Goal: Book appointment/travel/reservation

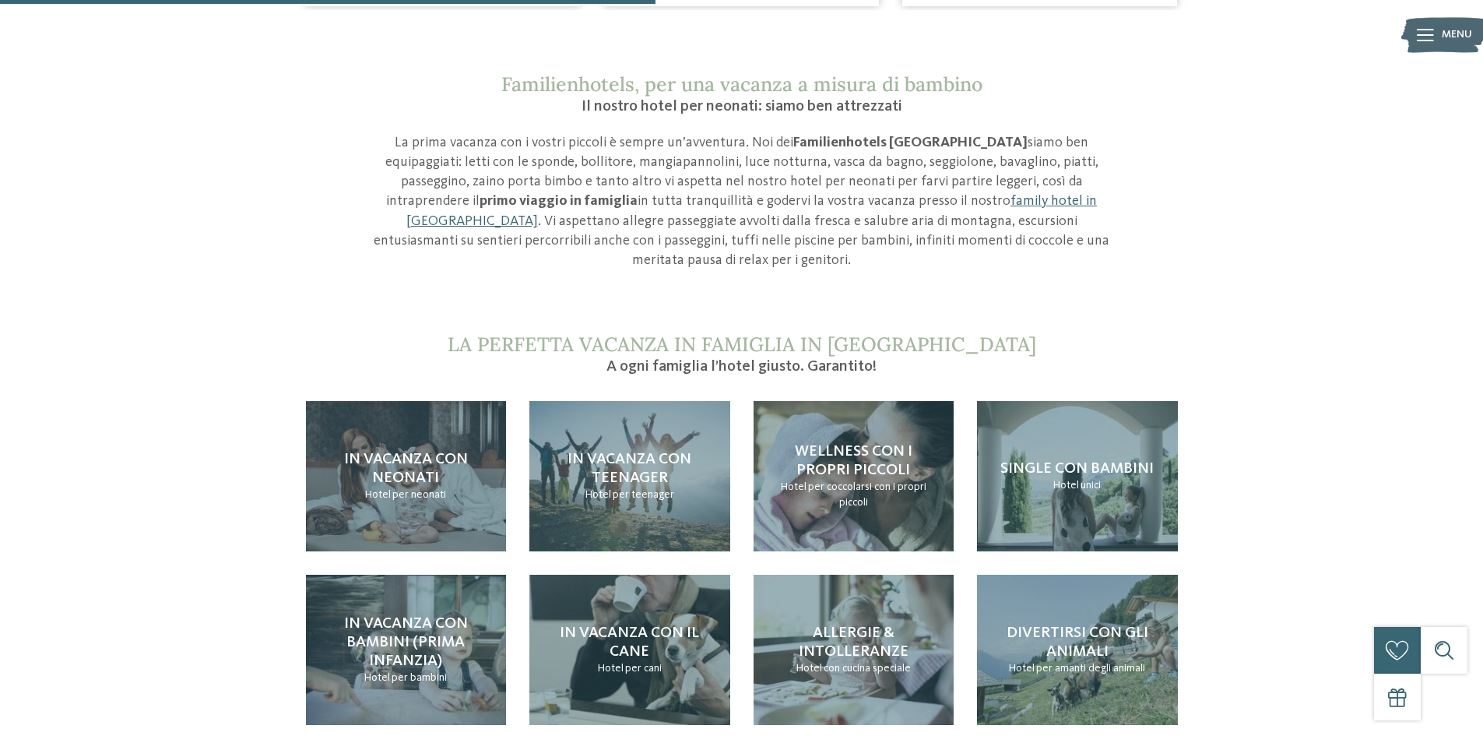
scroll to position [1479, 0]
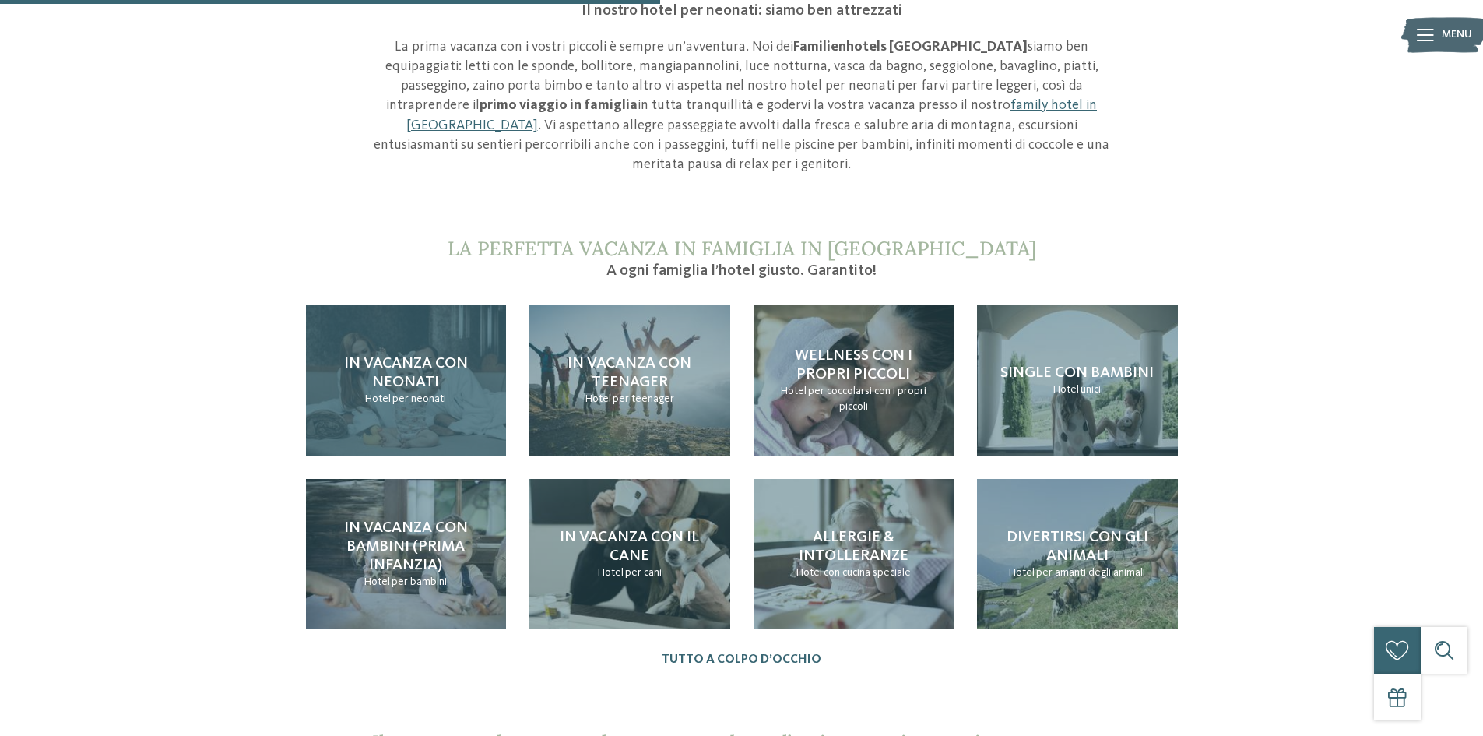
click at [414, 356] on span "In vacanza con neonati" at bounding box center [406, 373] width 124 height 34
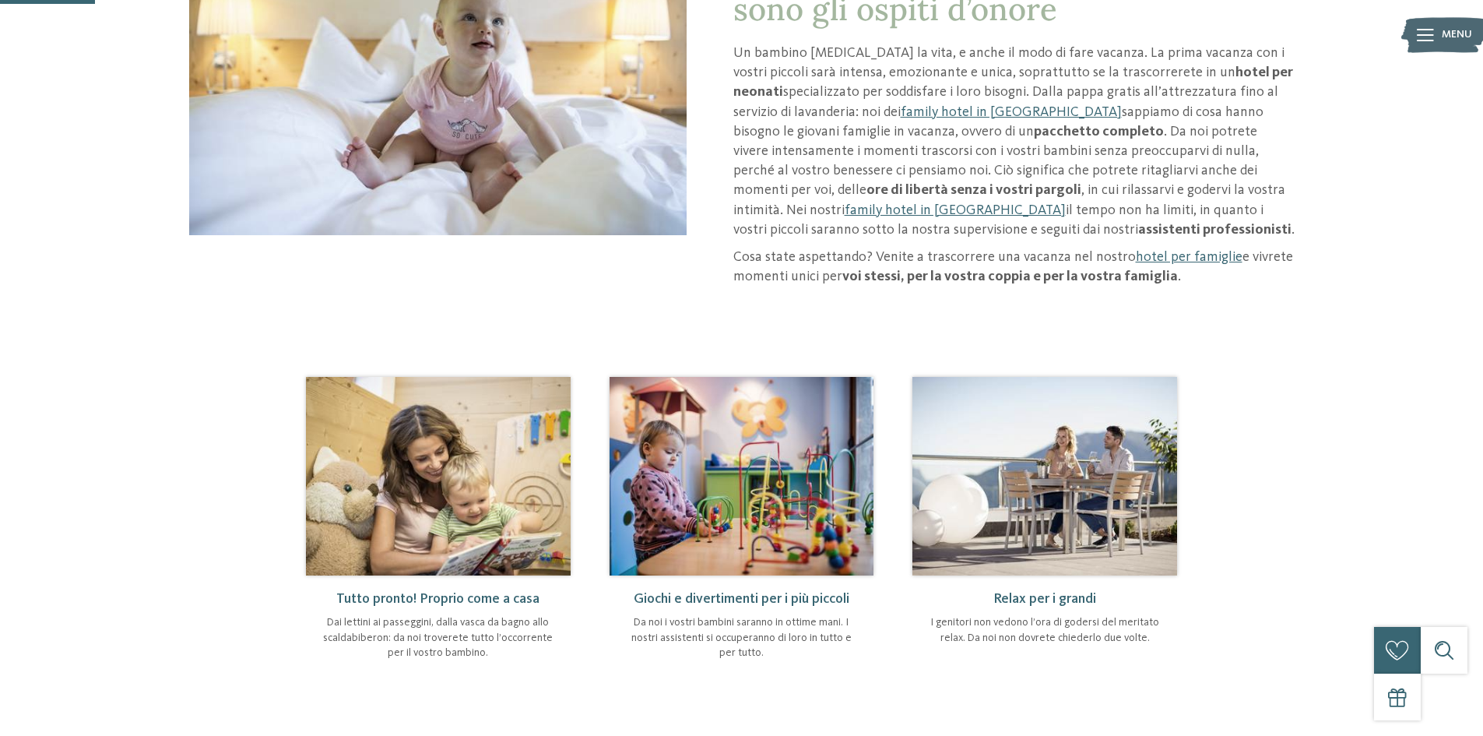
scroll to position [311, 0]
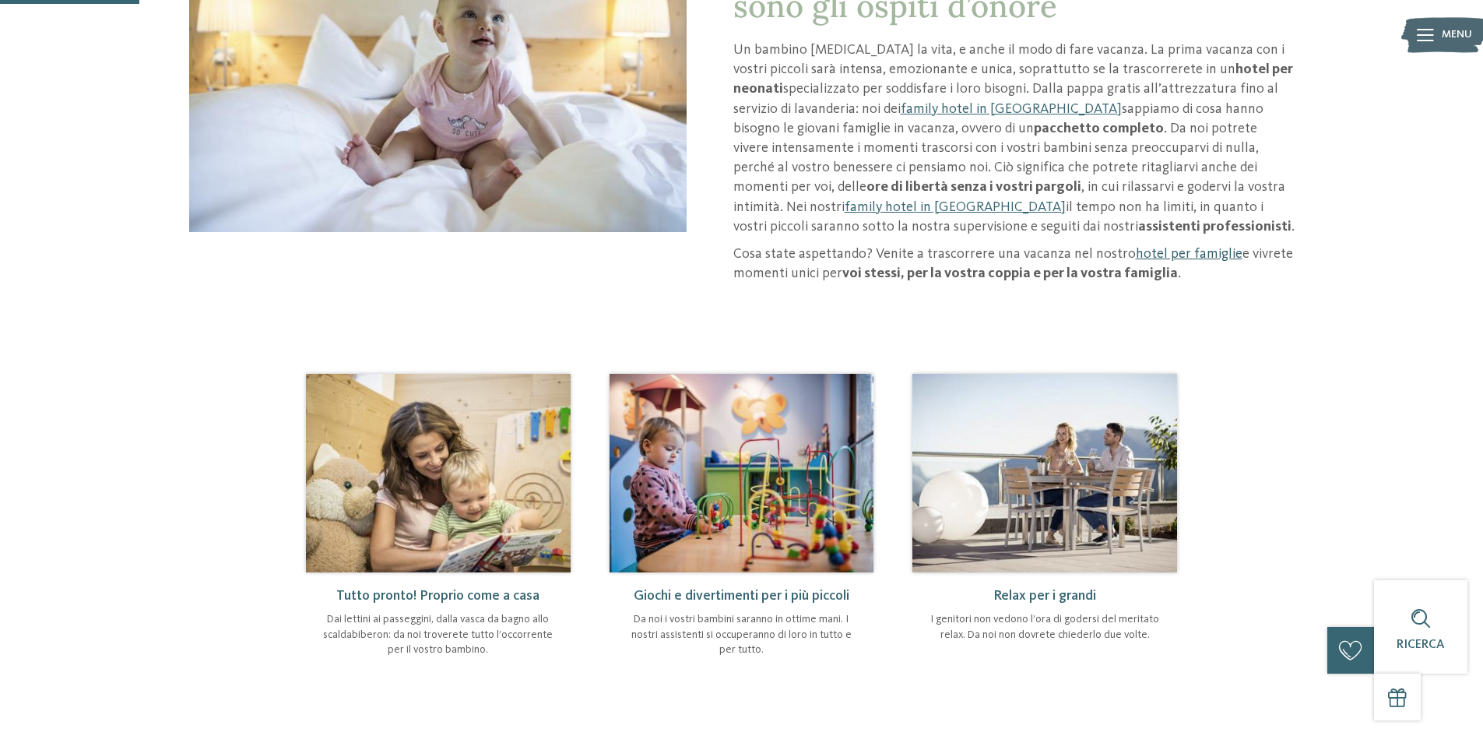
click at [1164, 254] on link "hotel per famiglie" at bounding box center [1189, 254] width 107 height 14
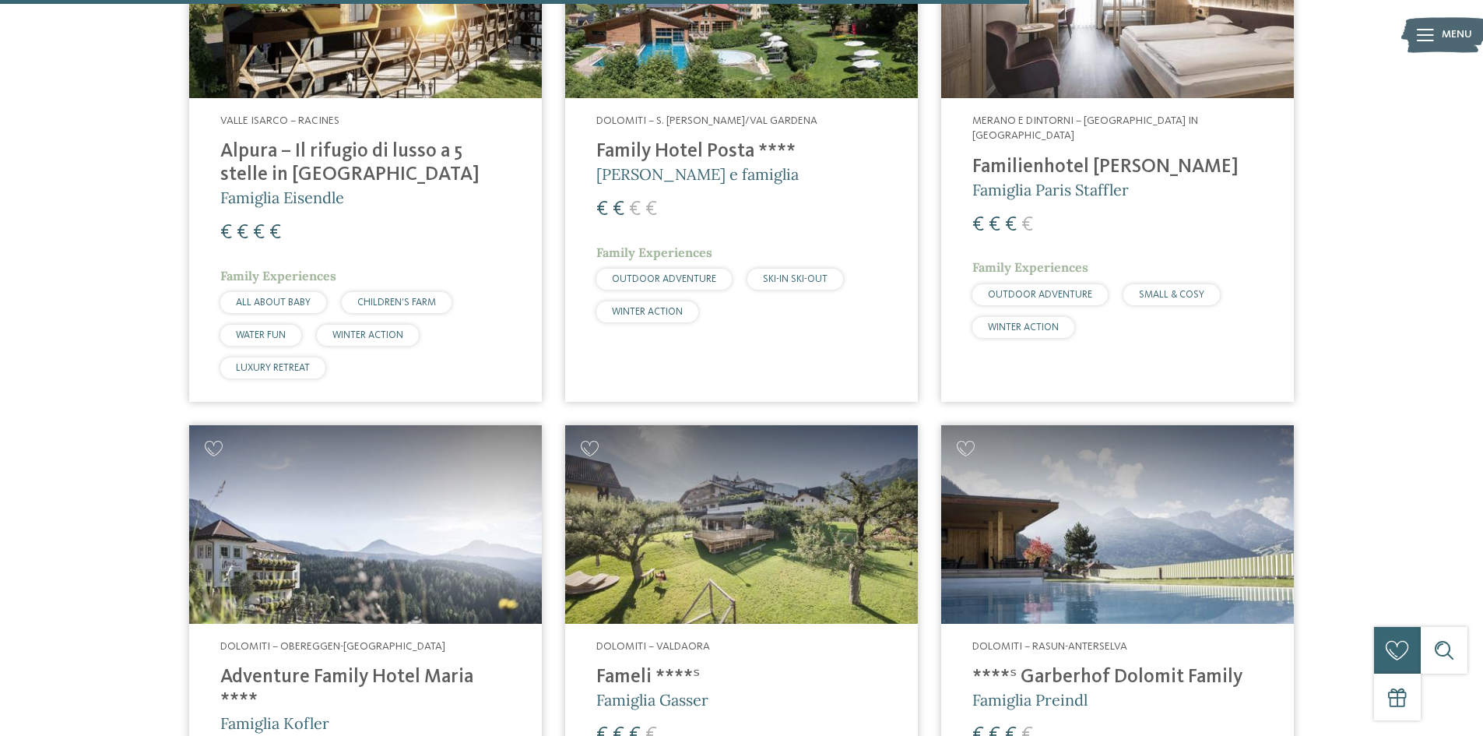
scroll to position [3642, 0]
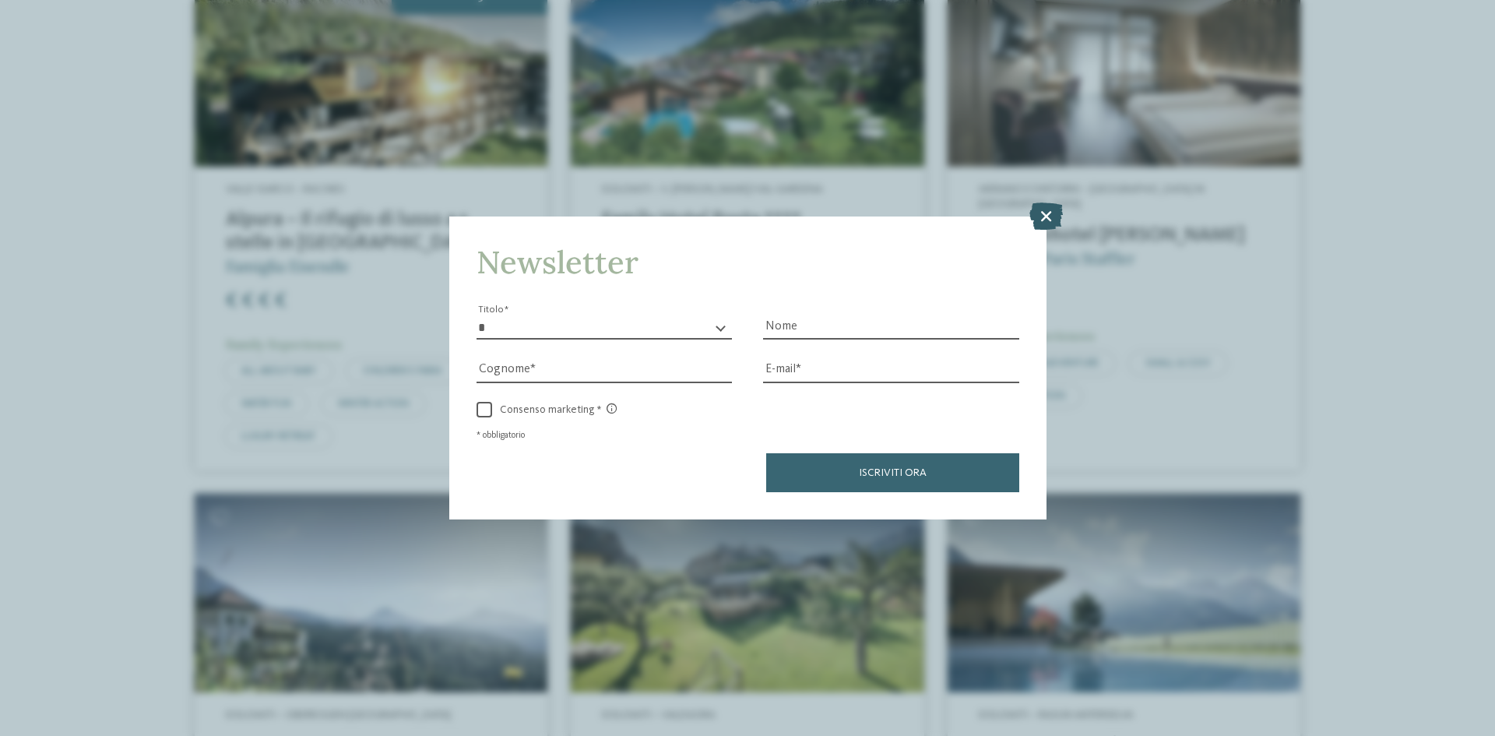
click at [1040, 220] on icon at bounding box center [1045, 215] width 33 height 27
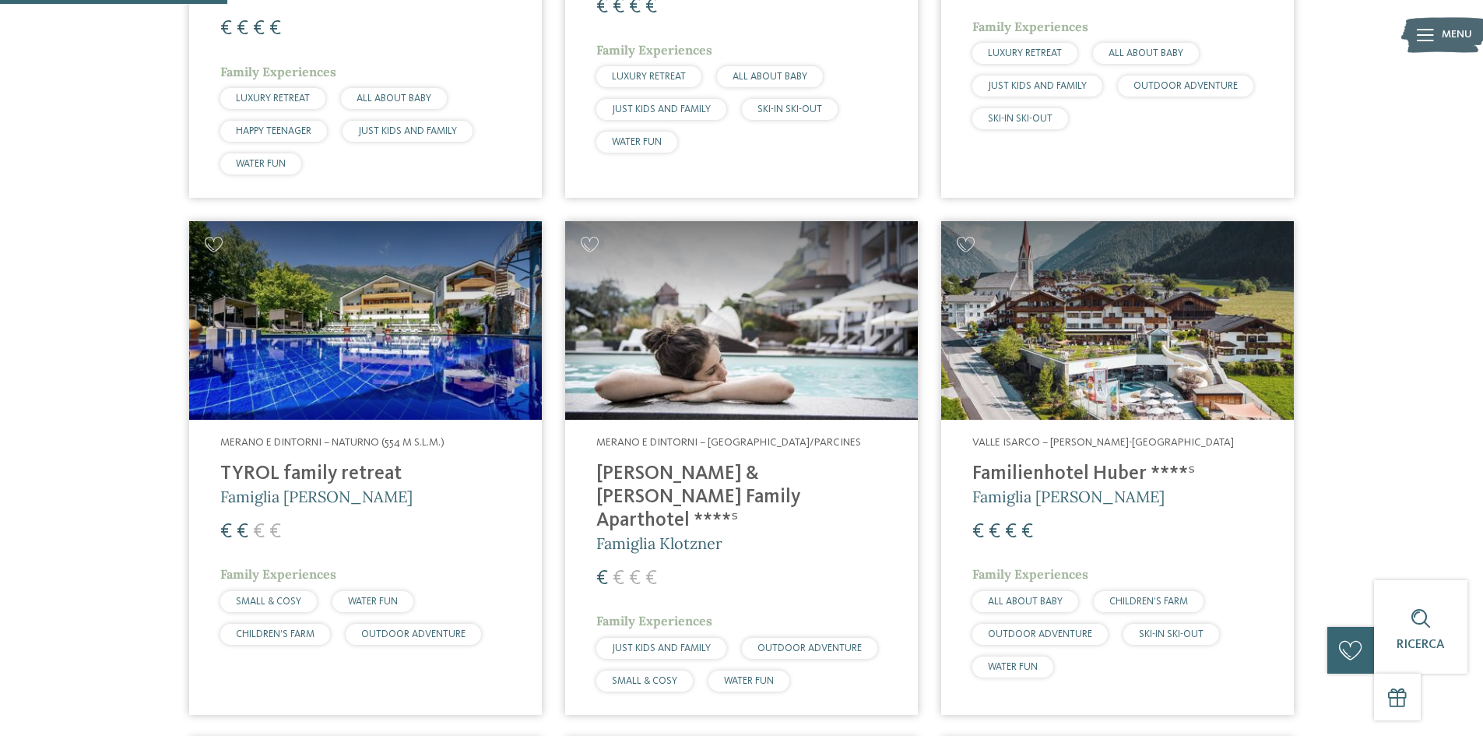
scroll to position [856, 0]
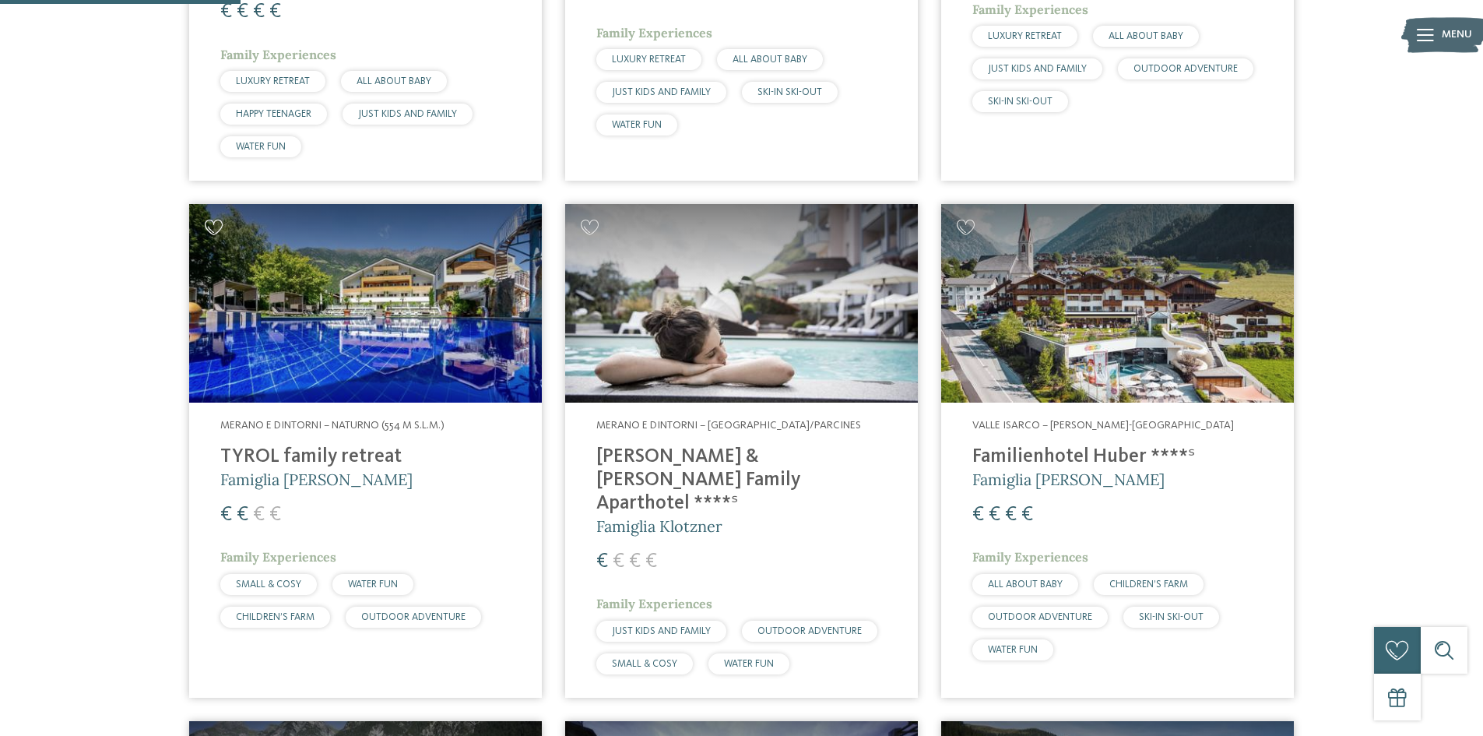
click at [216, 227] on icon at bounding box center [214, 228] width 19 height 16
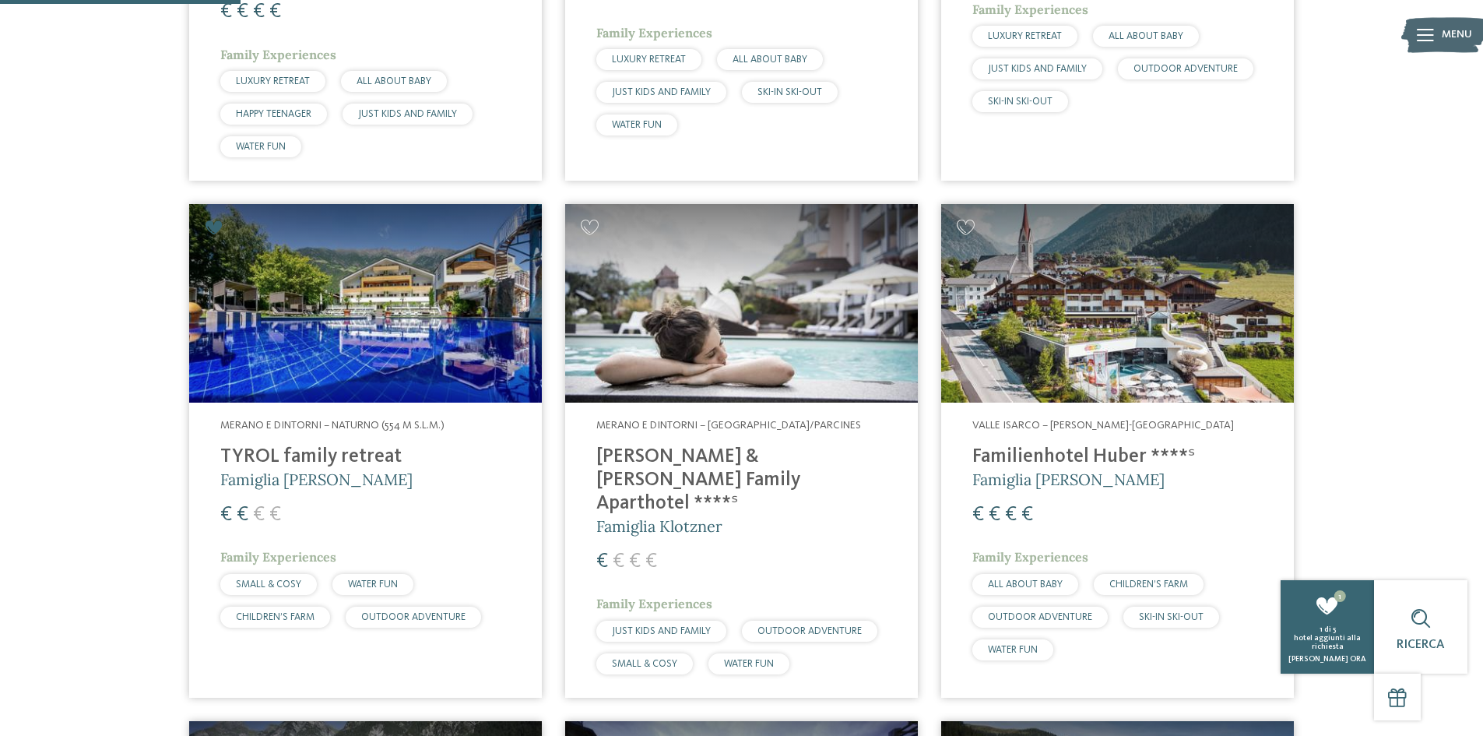
click at [796, 459] on h4 "Heidi & Edith Family Aparthotel ****ˢ" at bounding box center [741, 480] width 290 height 70
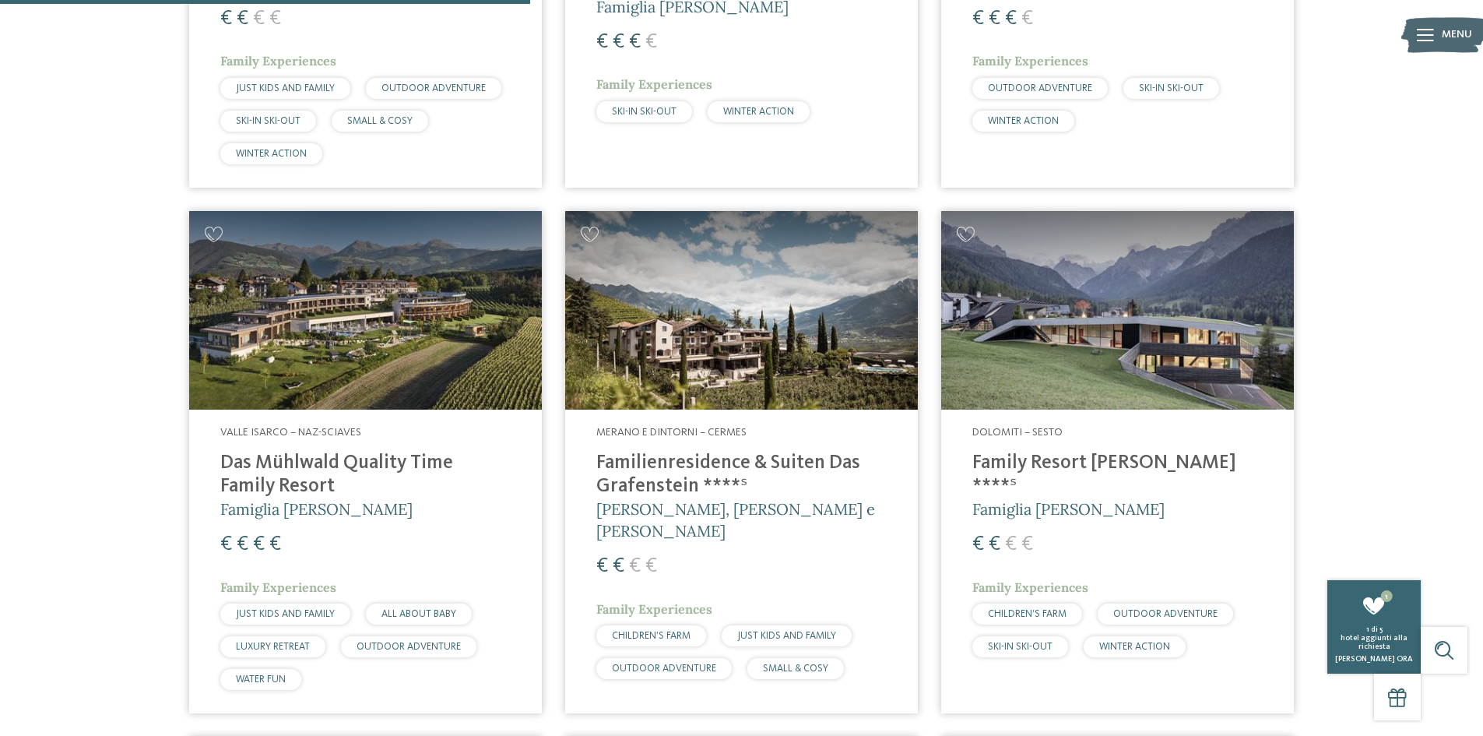
scroll to position [1947, 0]
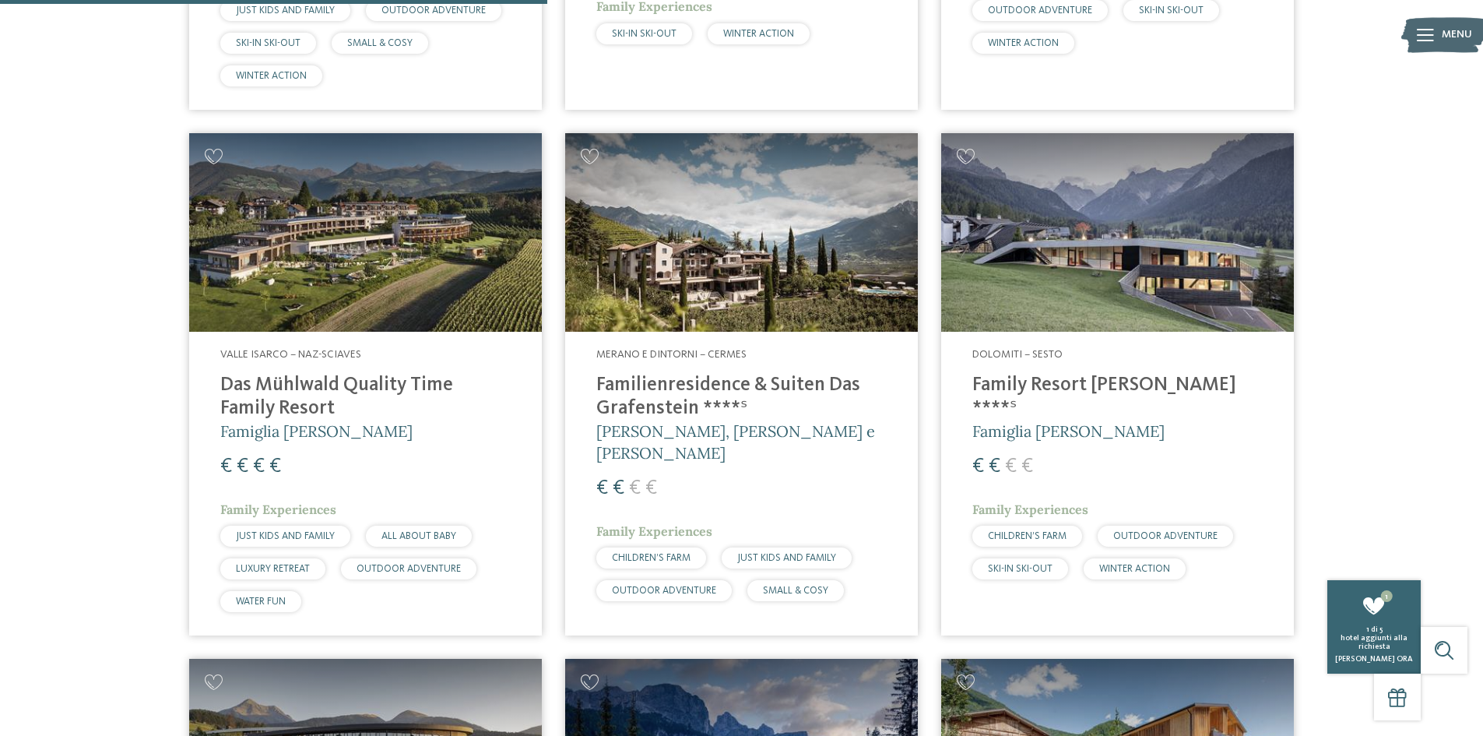
click at [666, 553] on span "CHILDREN’S FARM" at bounding box center [651, 558] width 79 height 10
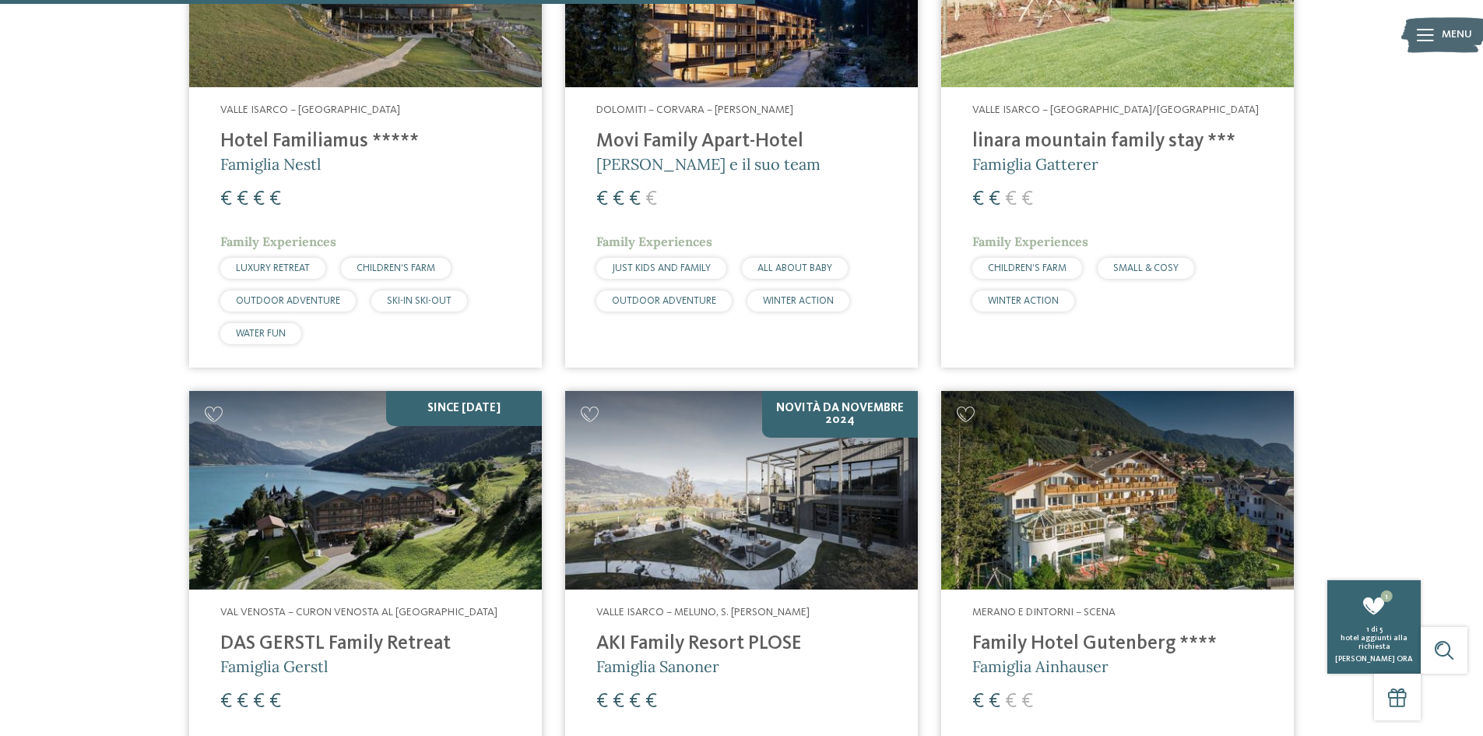
scroll to position [2725, 0]
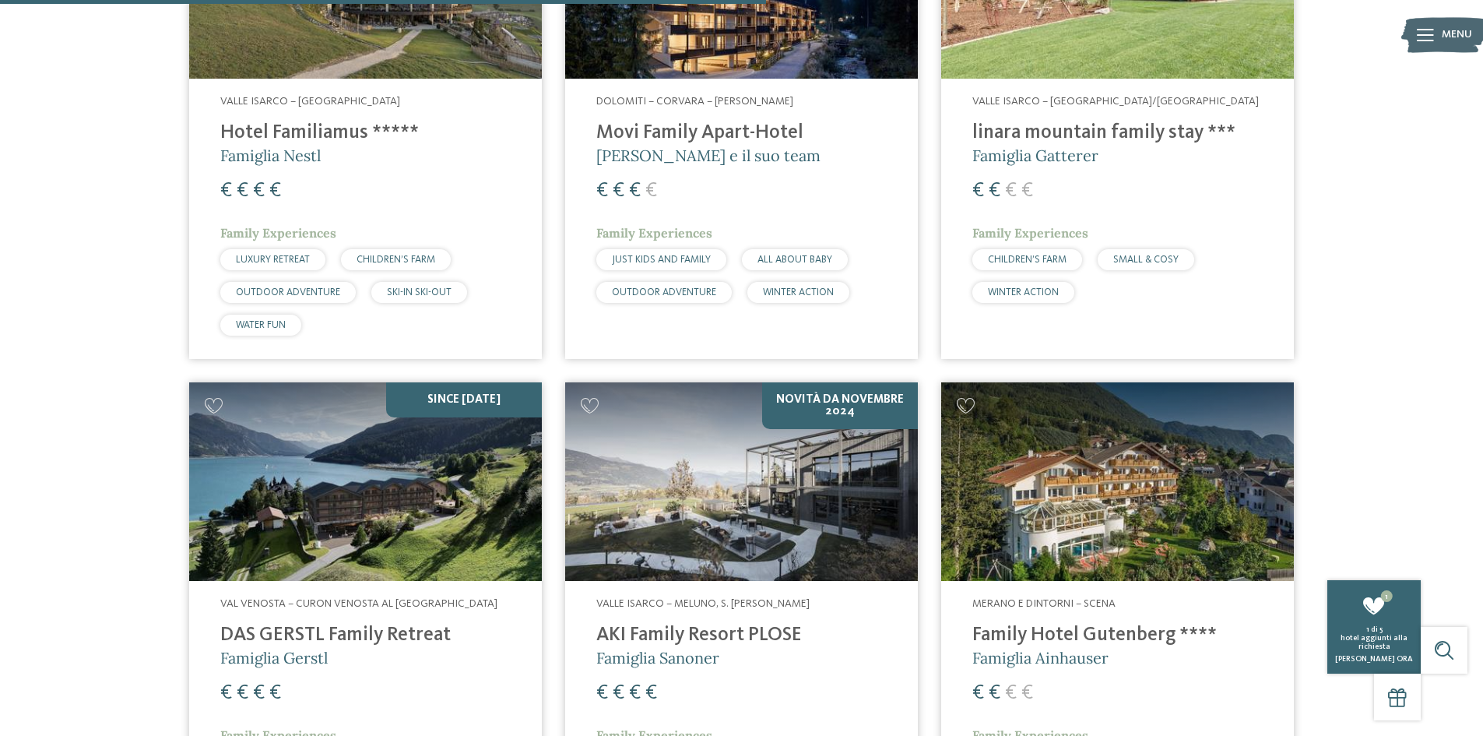
click at [1074, 625] on h4 "Family Hotel Gutenberg ****" at bounding box center [1117, 635] width 290 height 23
click at [1076, 624] on h4 "Family Hotel Gutenberg ****" at bounding box center [1117, 635] width 290 height 23
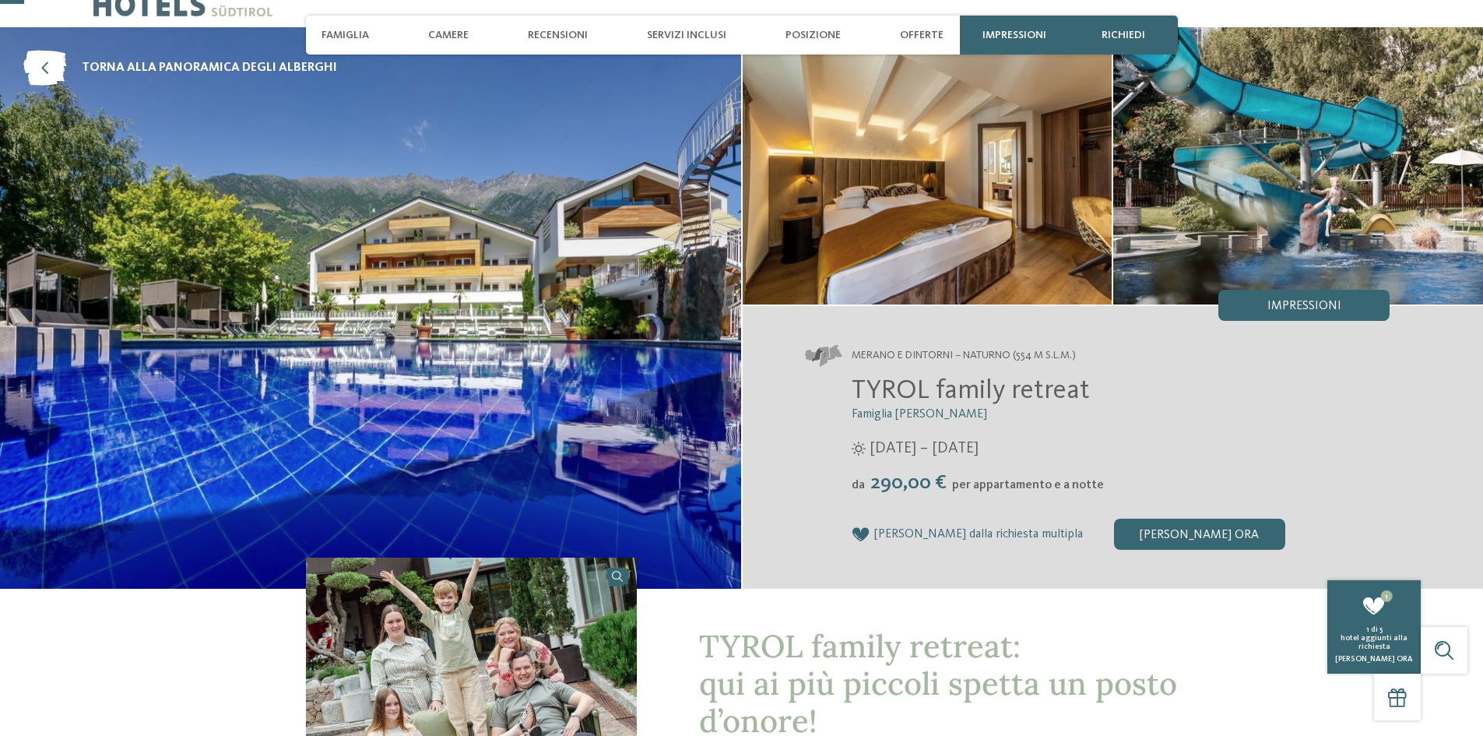
scroll to position [78, 0]
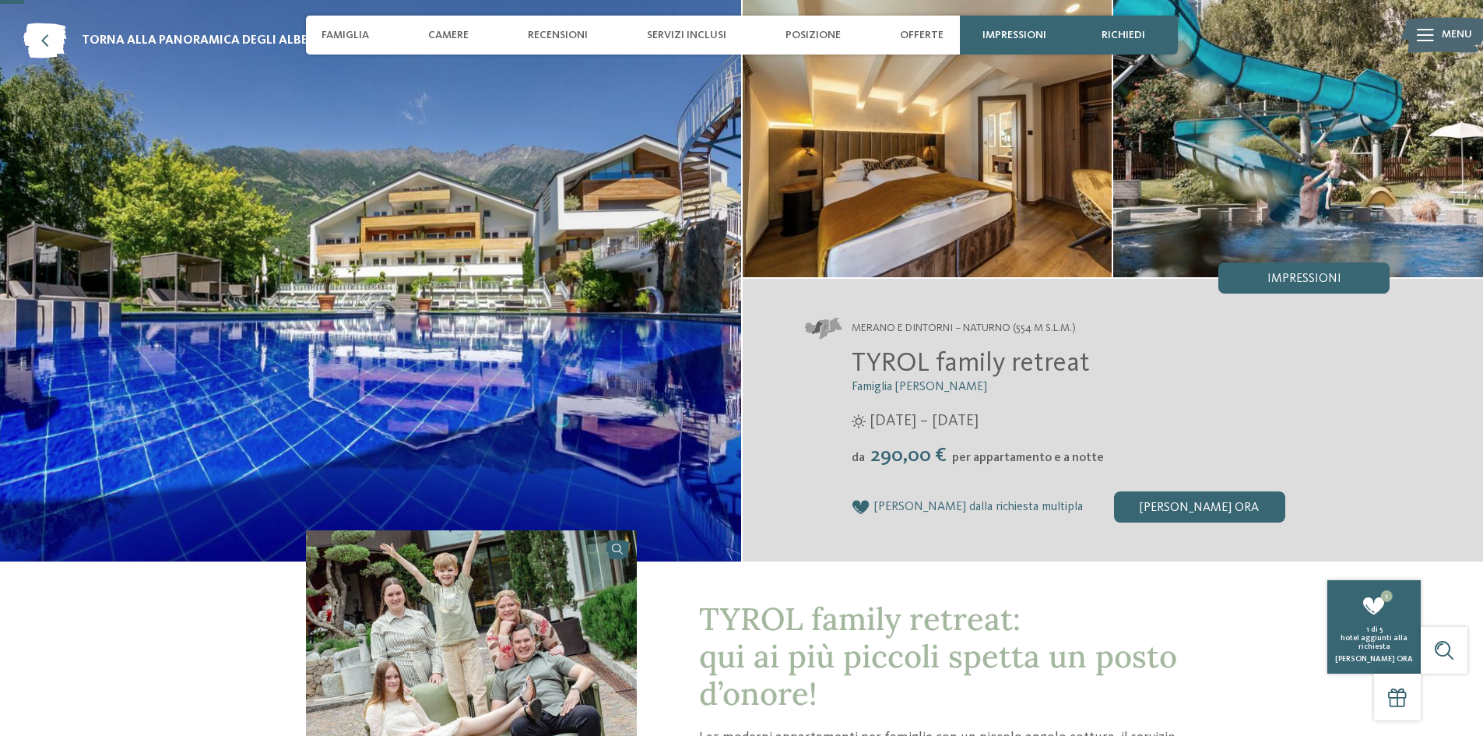
click at [859, 507] on icon at bounding box center [861, 507] width 19 height 16
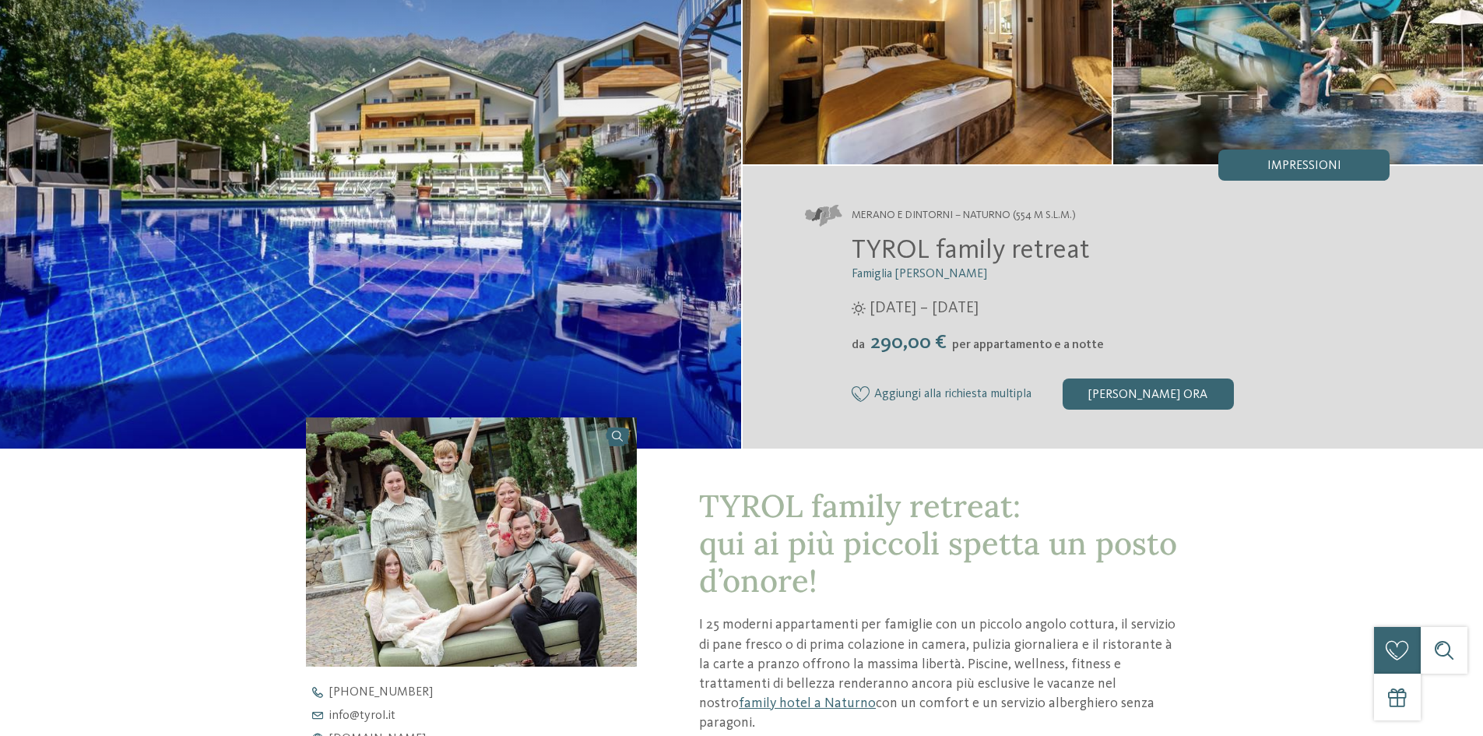
scroll to position [0, 0]
